Goal: Transaction & Acquisition: Purchase product/service

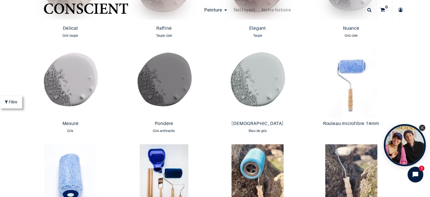
scroll to position [932, 0]
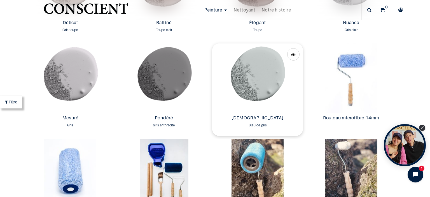
click at [262, 71] on img at bounding box center [257, 77] width 91 height 69
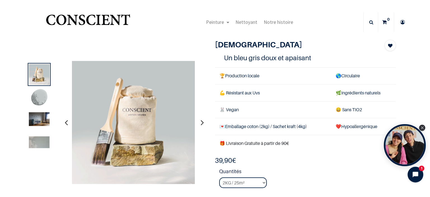
click at [37, 118] on img at bounding box center [39, 119] width 21 height 14
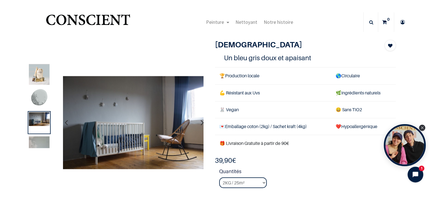
click at [39, 99] on img at bounding box center [39, 98] width 21 height 21
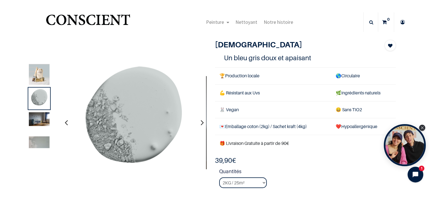
click at [39, 71] on img at bounding box center [39, 74] width 21 height 21
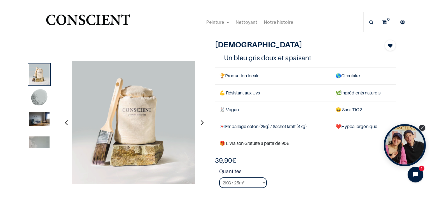
click at [36, 141] on img at bounding box center [39, 142] width 21 height 12
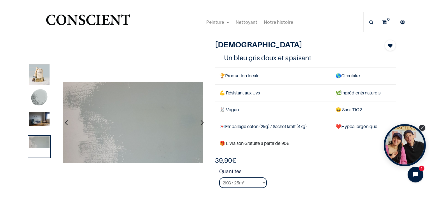
click at [39, 116] on img at bounding box center [39, 119] width 21 height 14
